Goal: Find specific page/section: Find specific page/section

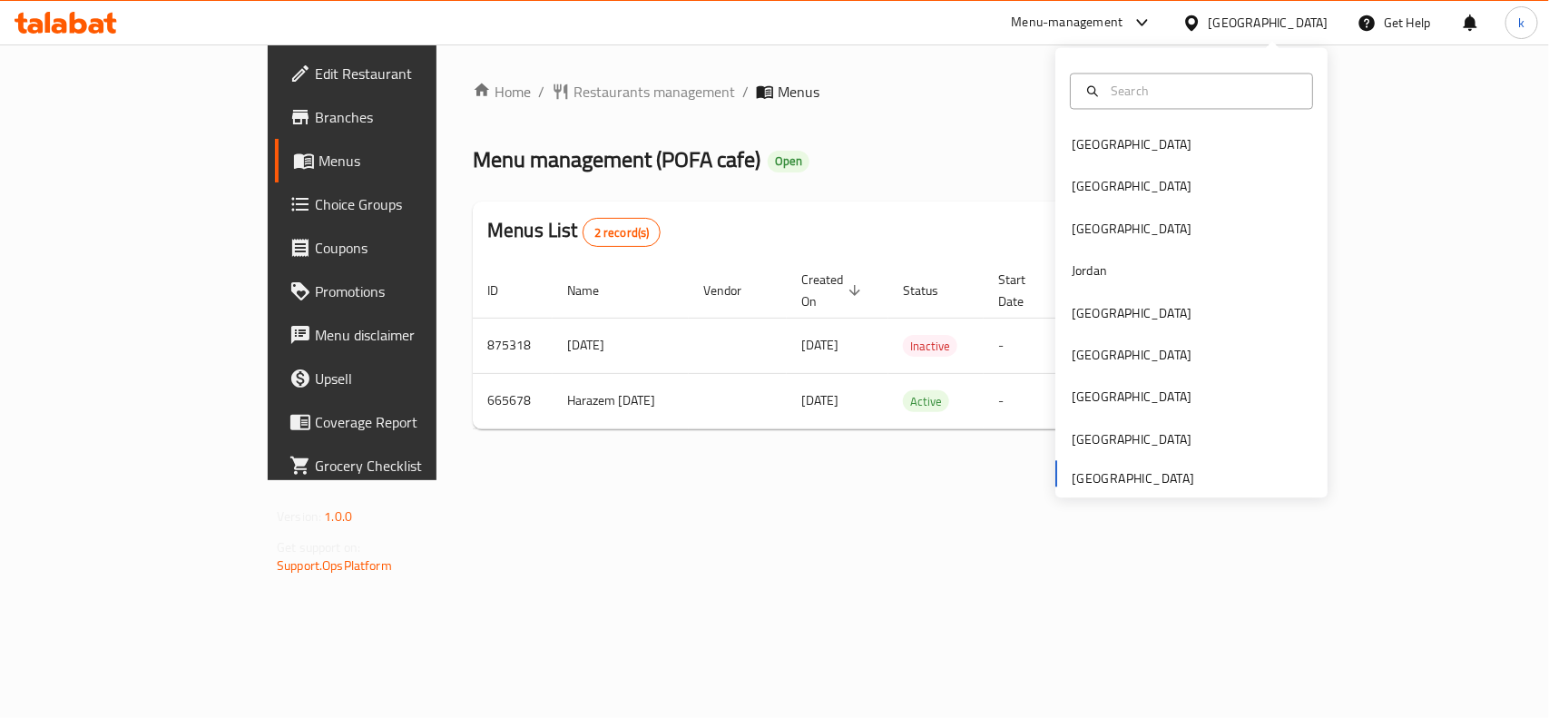
click at [1063, 478] on div "[GEOGRAPHIC_DATA] [GEOGRAPHIC_DATA] [GEOGRAPHIC_DATA] [GEOGRAPHIC_DATA] [GEOGRA…" at bounding box center [1191, 310] width 272 height 373
click at [1103, 155] on div "[GEOGRAPHIC_DATA]" at bounding box center [1131, 145] width 149 height 42
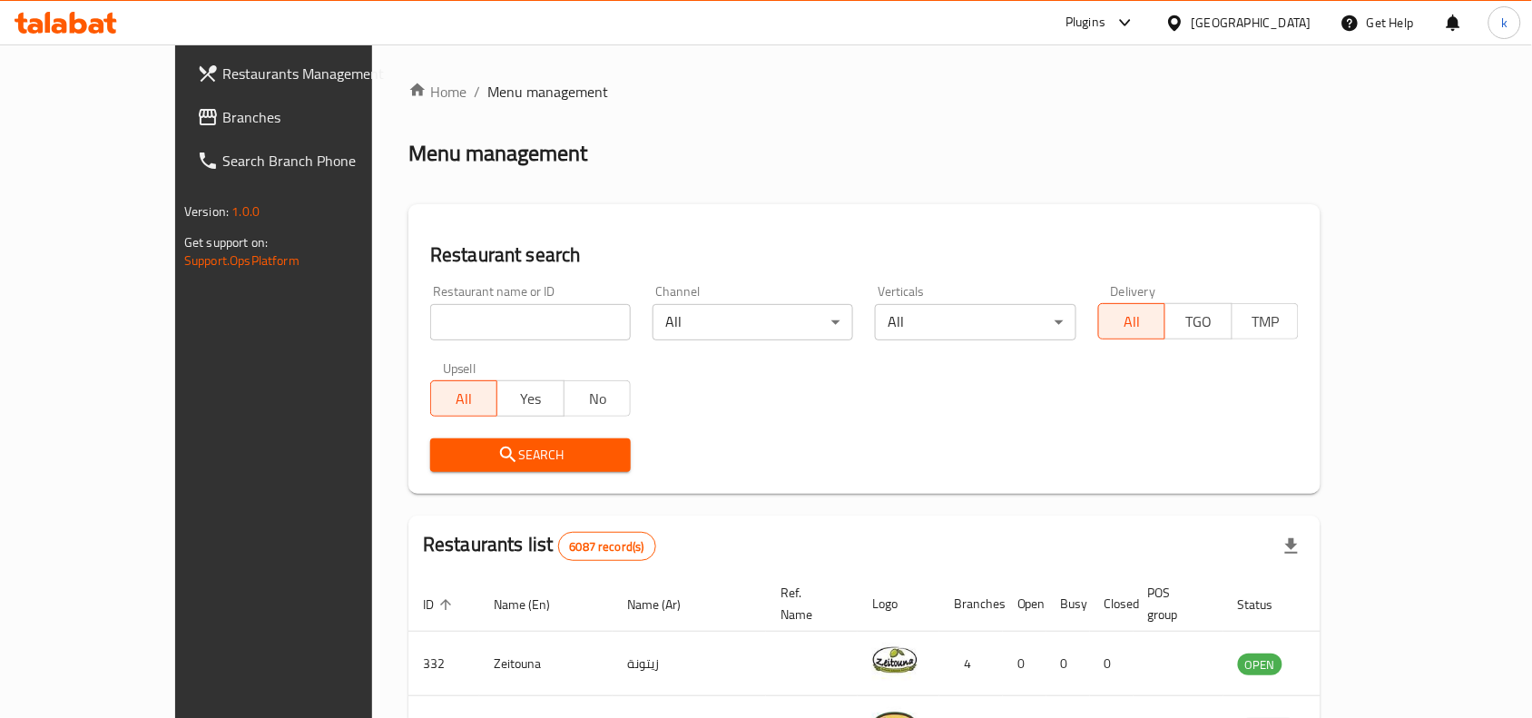
click at [1184, 14] on icon at bounding box center [1174, 23] width 19 height 19
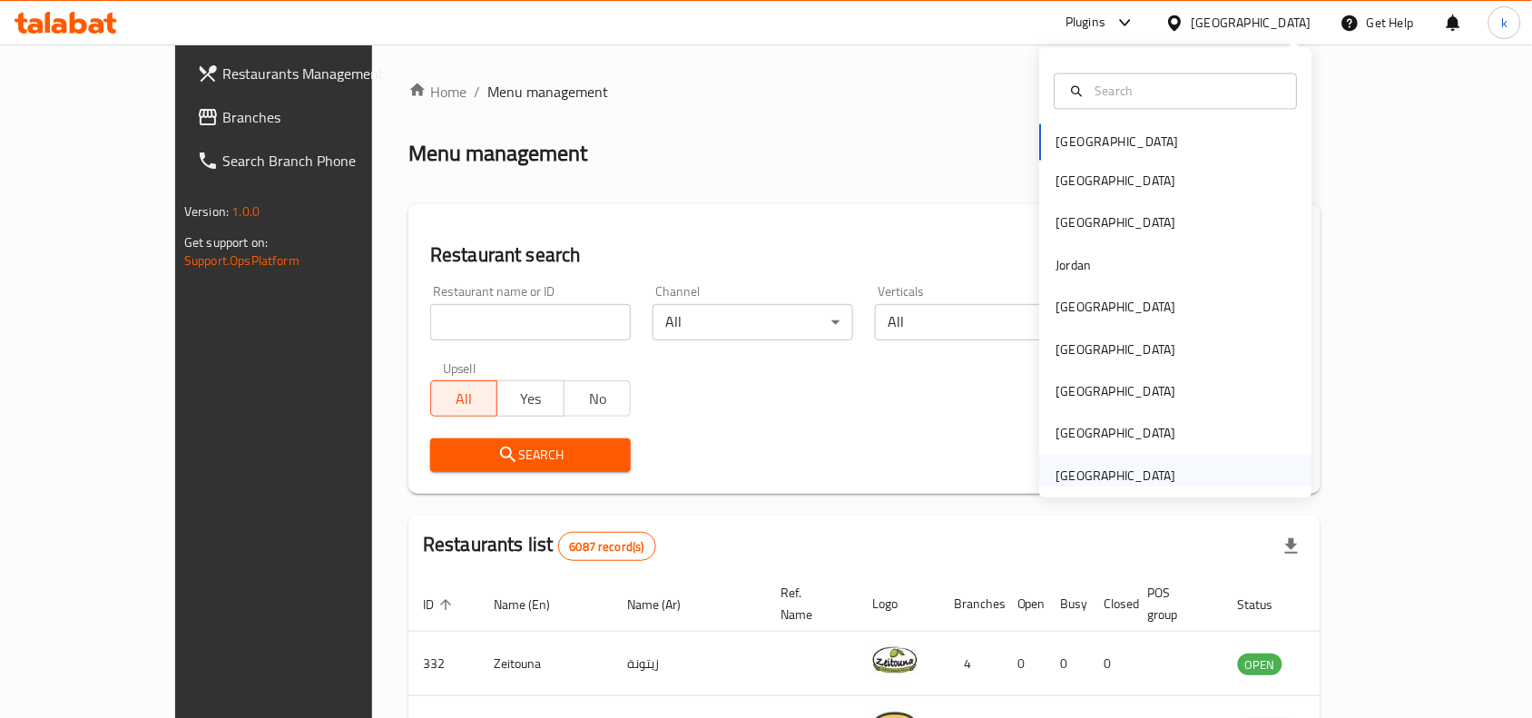
click at [1139, 468] on div "[GEOGRAPHIC_DATA]" at bounding box center [1116, 475] width 120 height 20
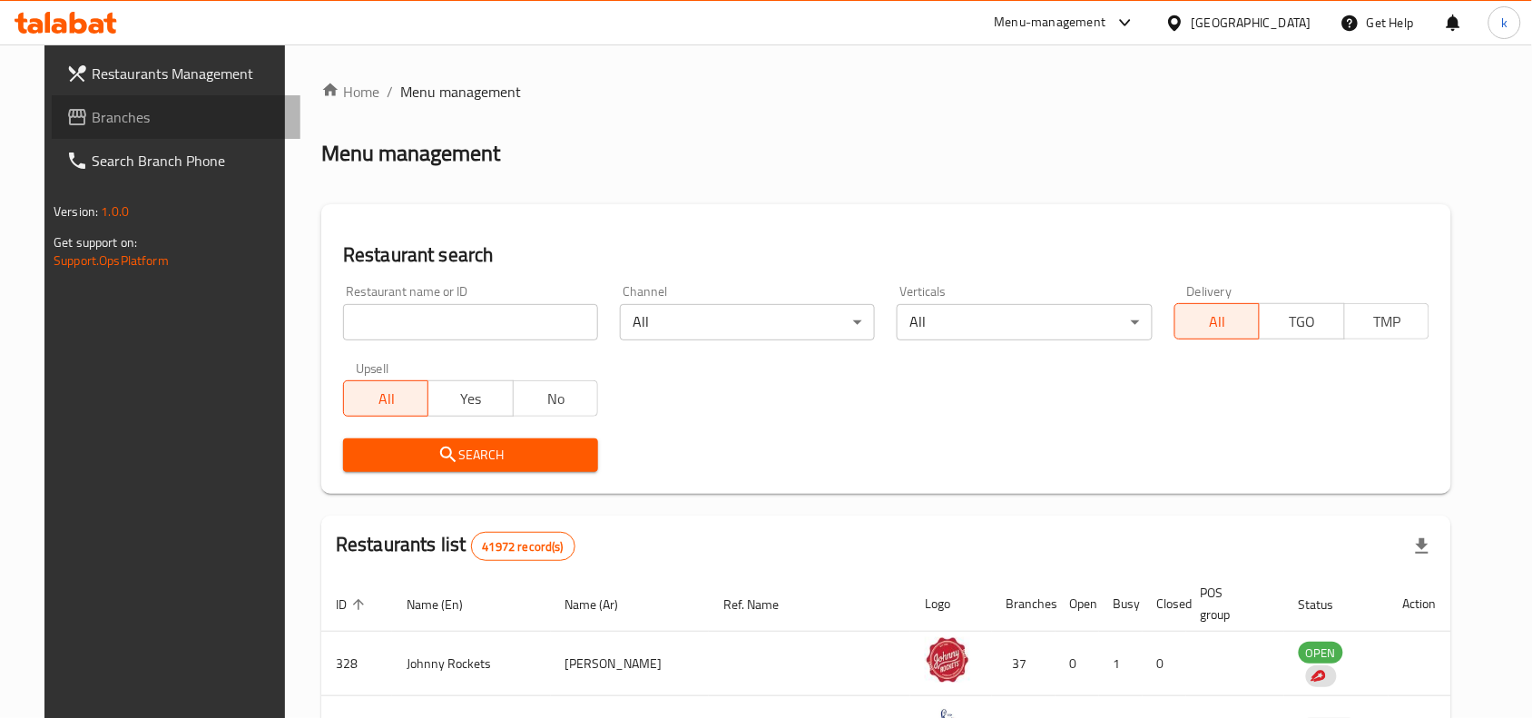
click at [107, 124] on span "Branches" at bounding box center [189, 117] width 194 height 22
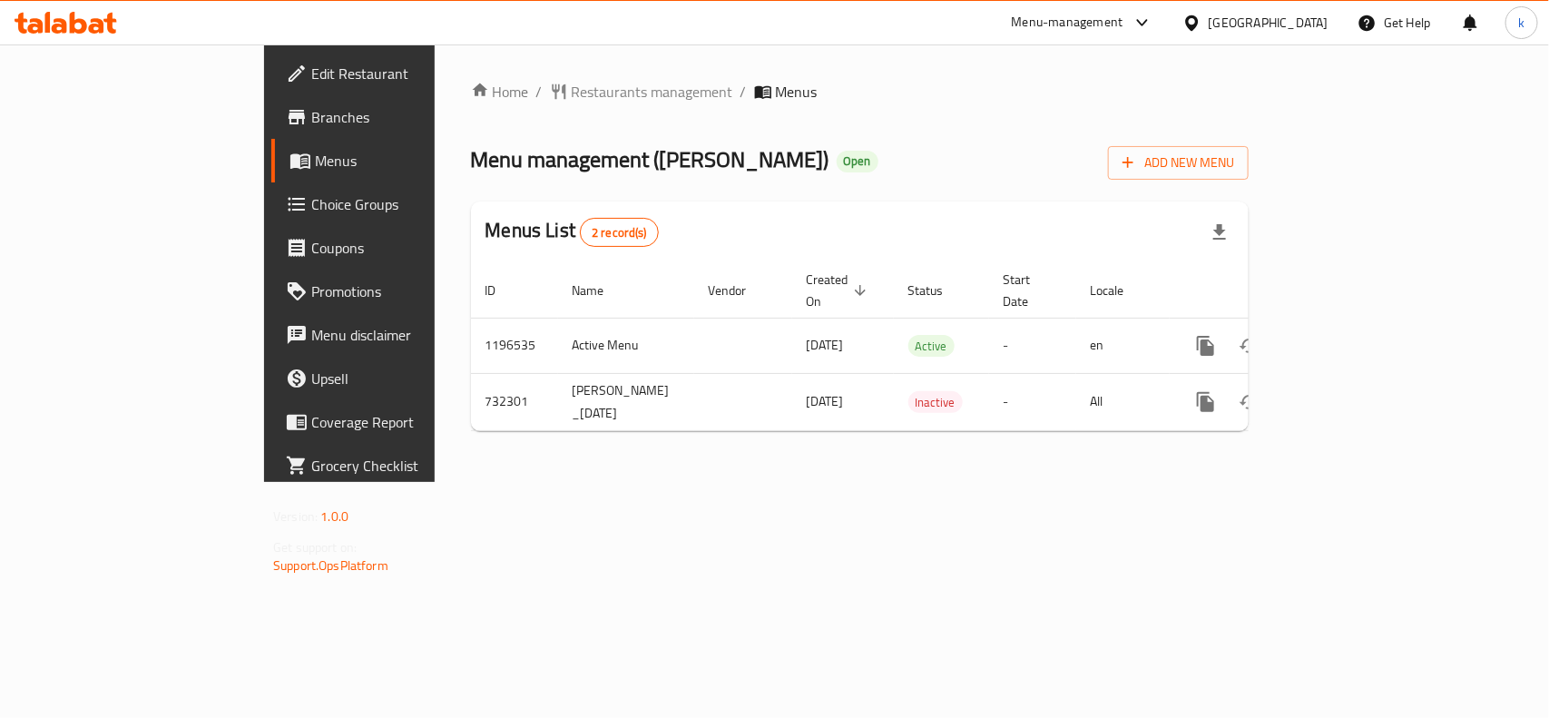
click at [1181, 24] on div "[GEOGRAPHIC_DATA]" at bounding box center [1255, 23] width 175 height 44
click at [1211, 24] on div "[GEOGRAPHIC_DATA]" at bounding box center [1269, 23] width 120 height 20
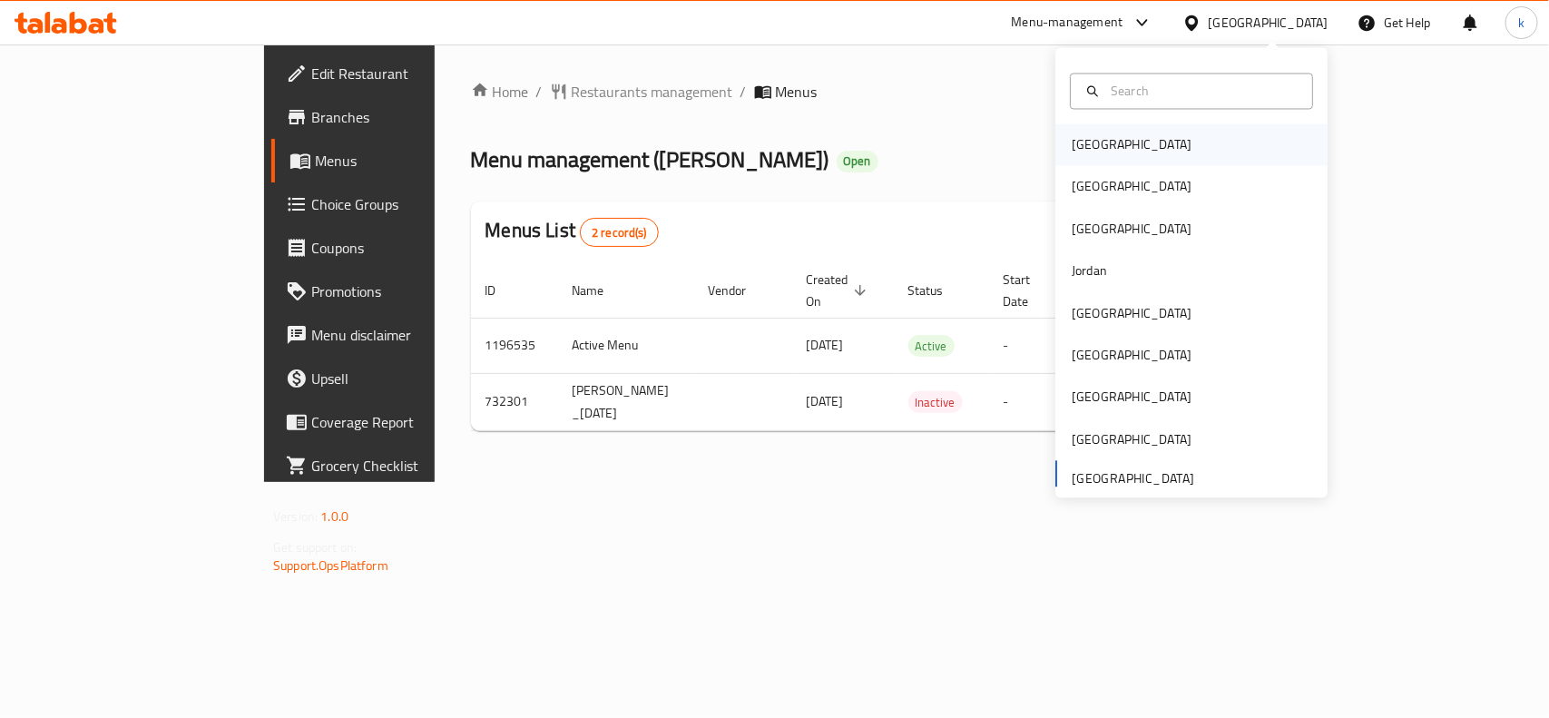
click at [1072, 148] on div "[GEOGRAPHIC_DATA]" at bounding box center [1132, 145] width 120 height 20
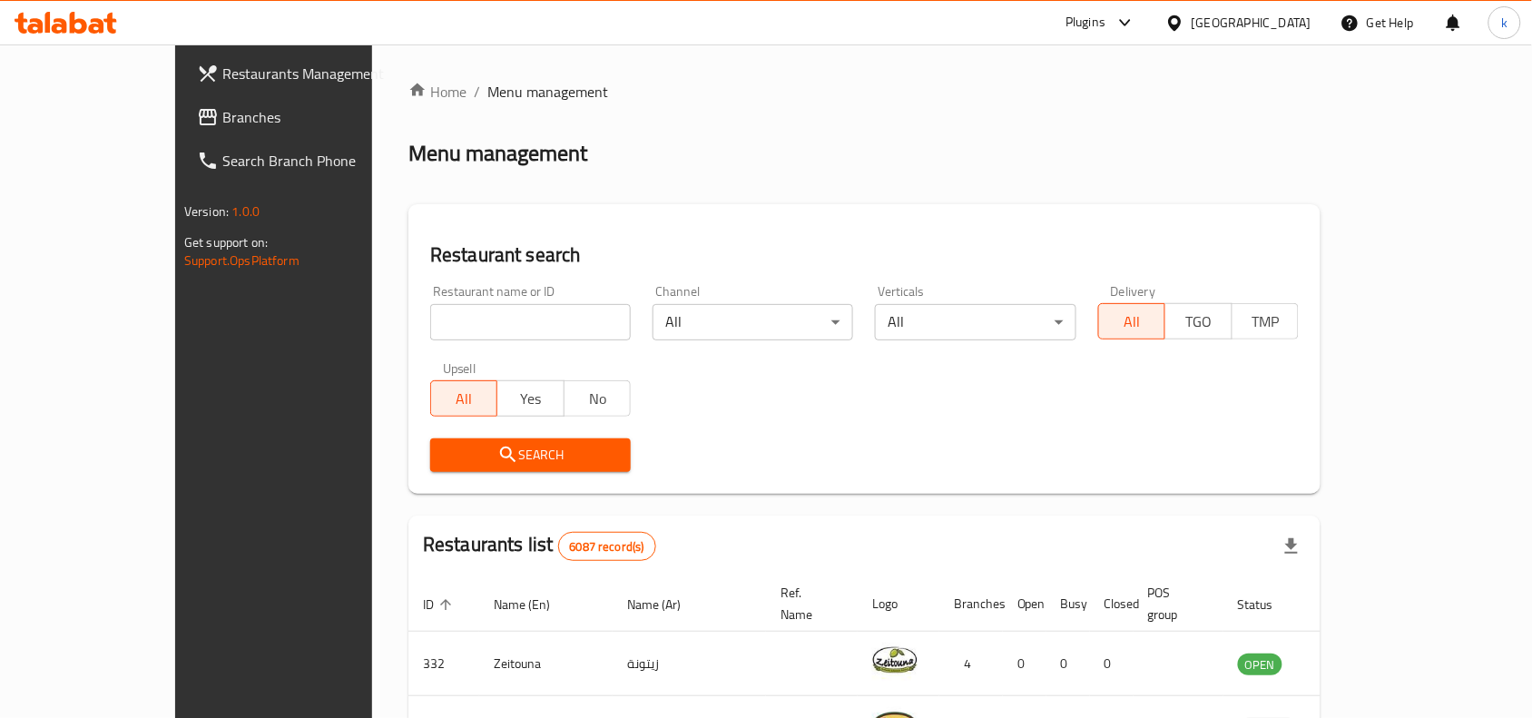
click at [1276, 15] on div "[GEOGRAPHIC_DATA]" at bounding box center [1251, 23] width 120 height 20
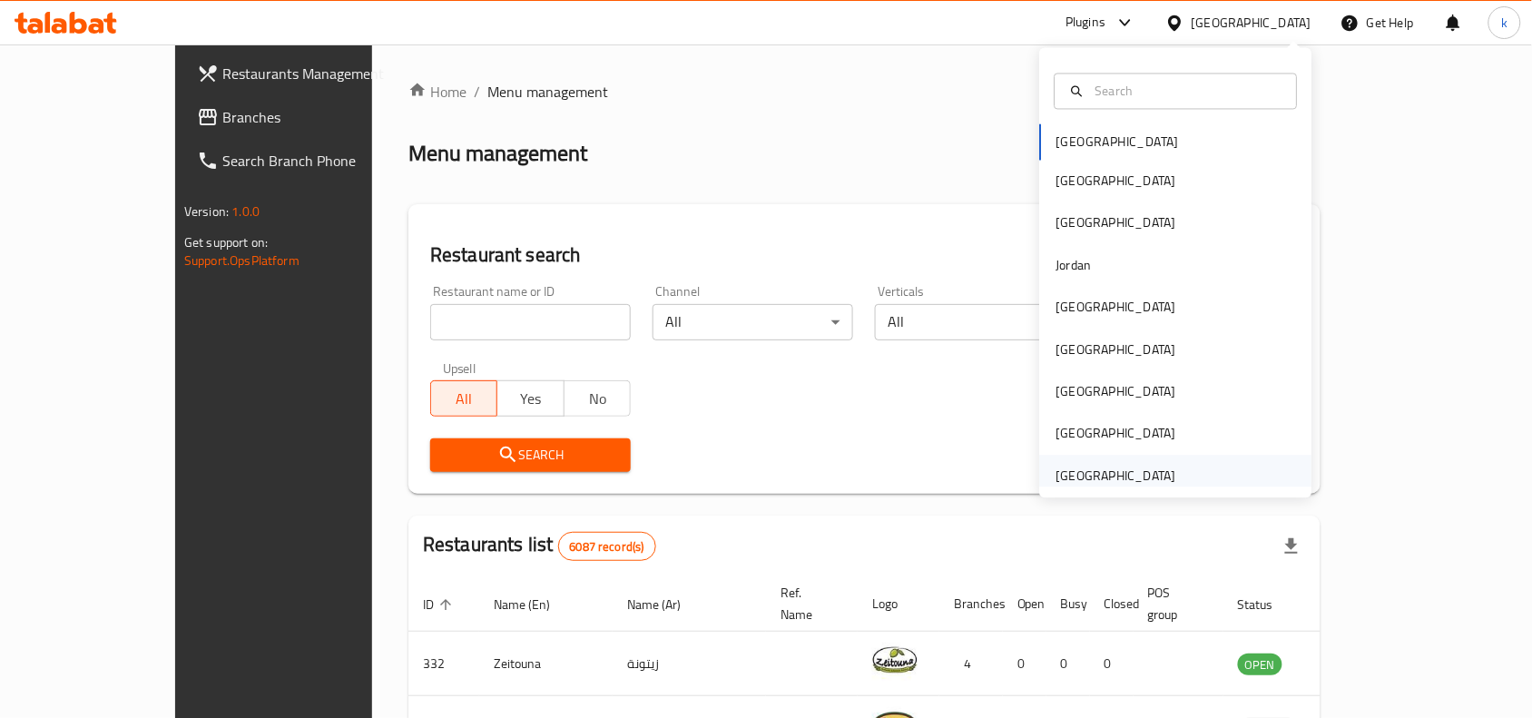
click at [1090, 458] on div "[GEOGRAPHIC_DATA]" at bounding box center [1116, 476] width 149 height 42
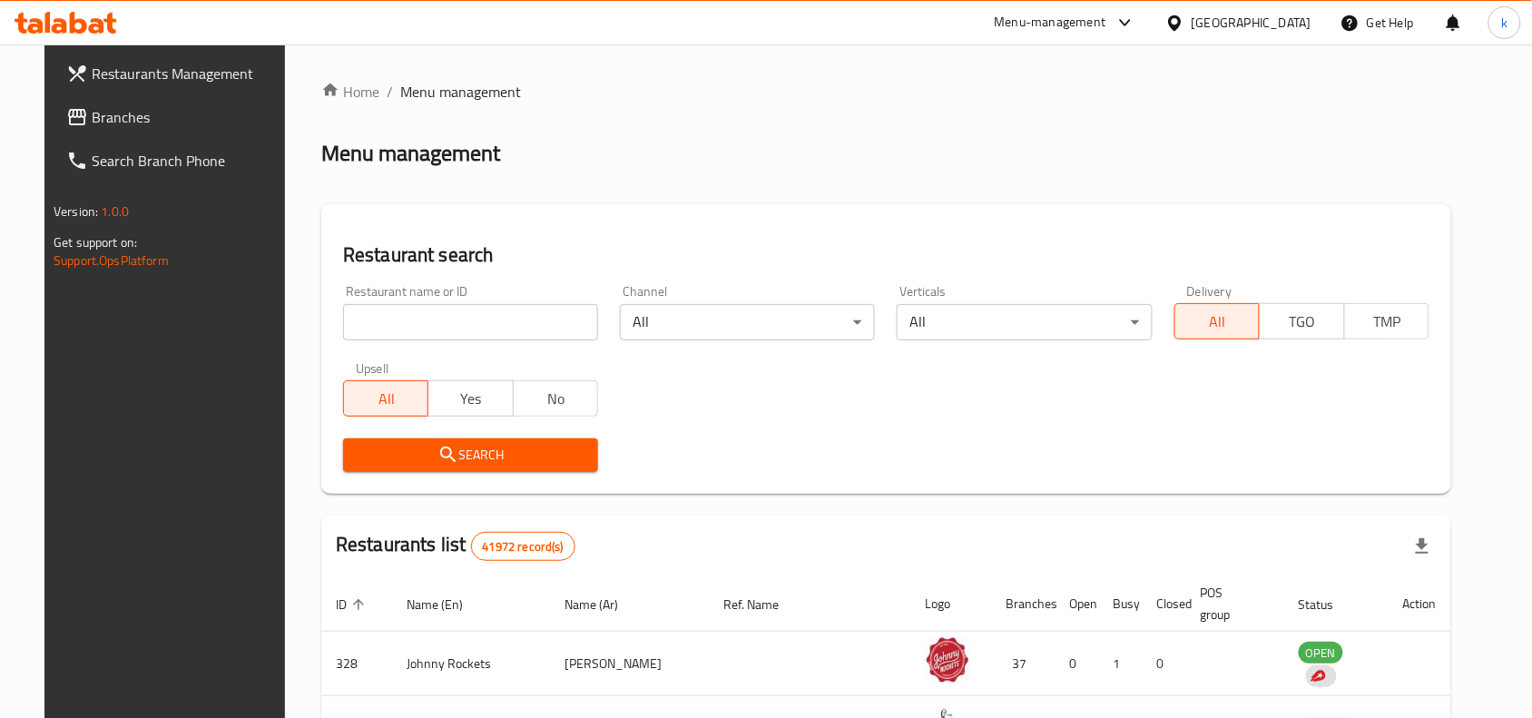
click at [92, 110] on span "Branches" at bounding box center [189, 117] width 194 height 22
